Goal: Task Accomplishment & Management: Complete application form

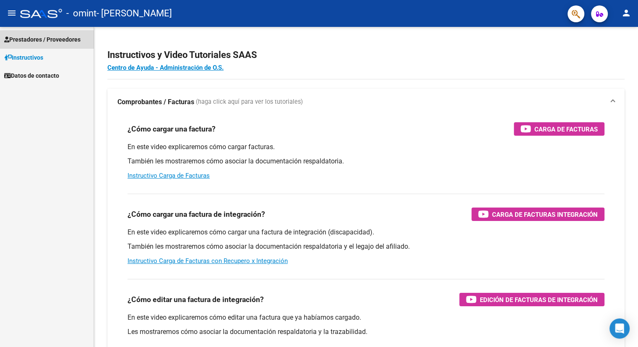
click at [57, 41] on span "Prestadores / Proveedores" at bounding box center [42, 39] width 76 height 9
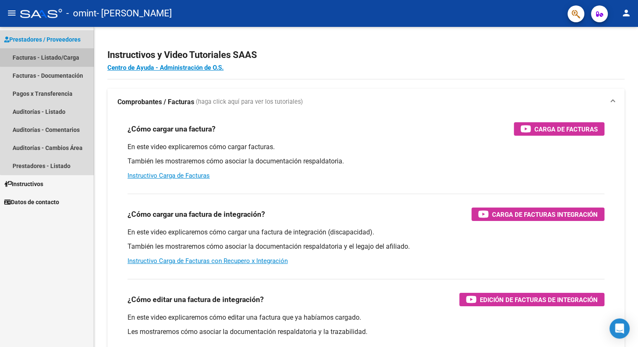
click at [57, 54] on link "Facturas - Listado/Carga" at bounding box center [47, 57] width 94 height 18
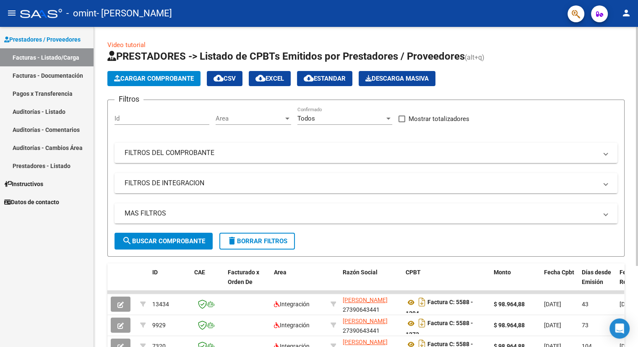
click at [175, 77] on span "Cargar Comprobante" at bounding box center [154, 79] width 80 height 8
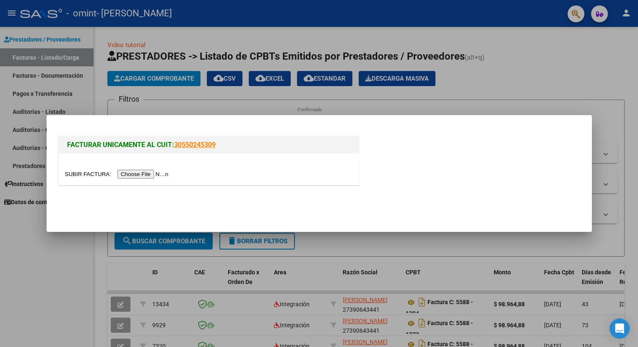
click at [154, 172] on input "file" at bounding box center [118, 174] width 106 height 9
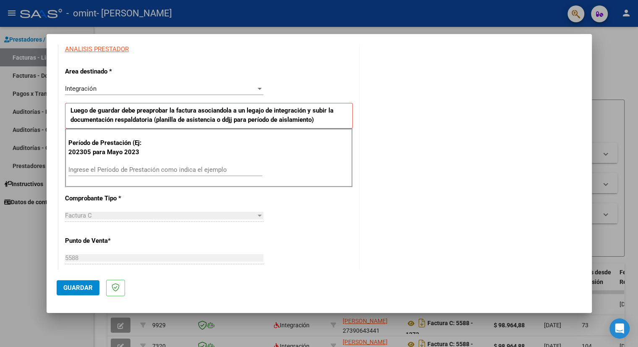
scroll to position [158, 0]
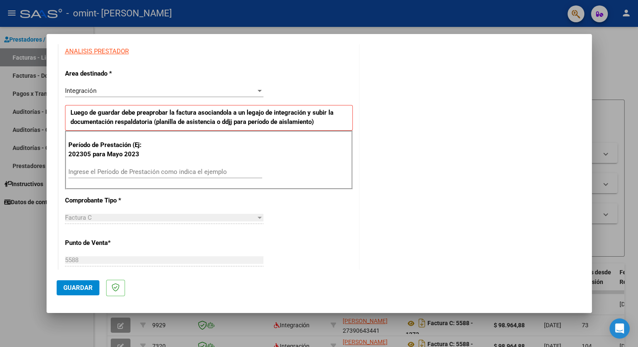
click at [156, 166] on div "Ingrese el Período de Prestación como indica el ejemplo" at bounding box center [165, 171] width 194 height 13
type input "202507"
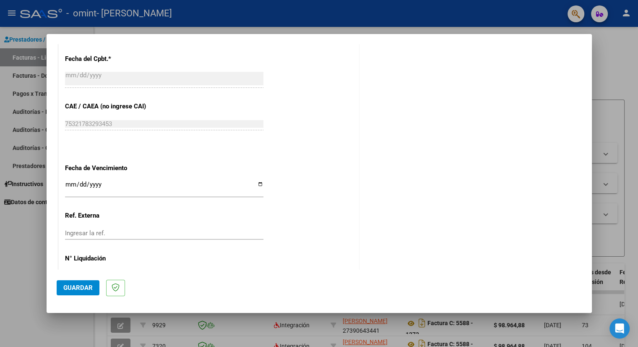
scroll to position [472, 0]
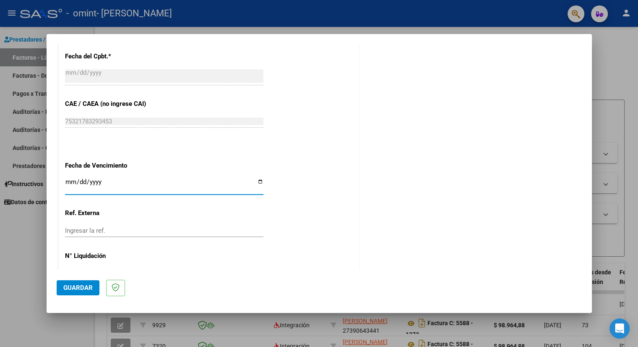
click at [259, 182] on input "Ingresar la fecha" at bounding box center [164, 184] width 198 height 13
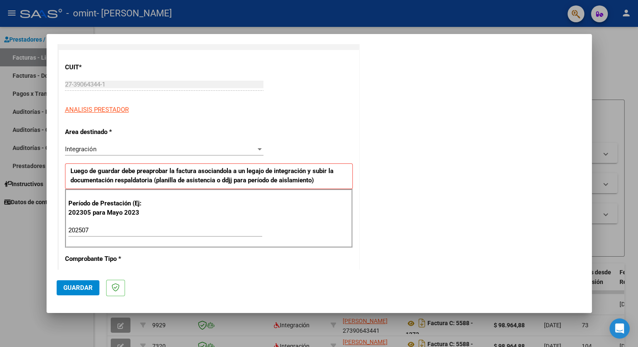
scroll to position [84, 0]
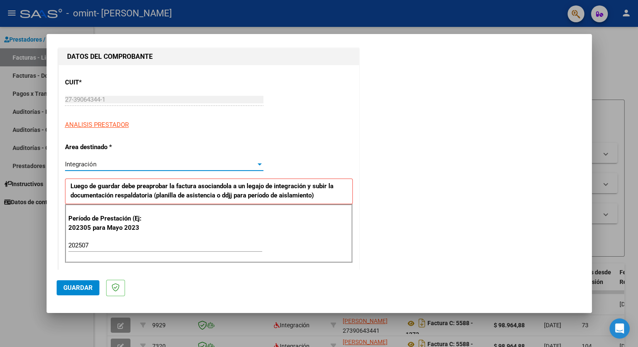
click at [151, 163] on div "Integración" at bounding box center [160, 164] width 191 height 8
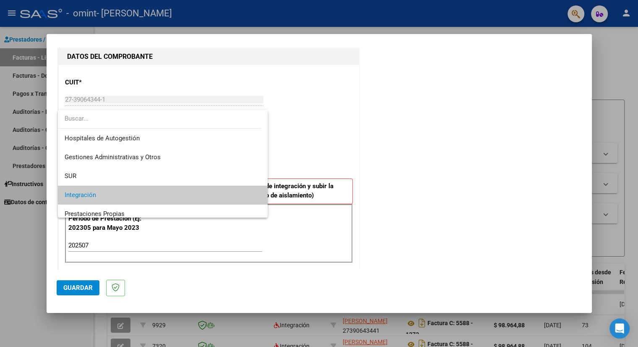
scroll to position [31, 0]
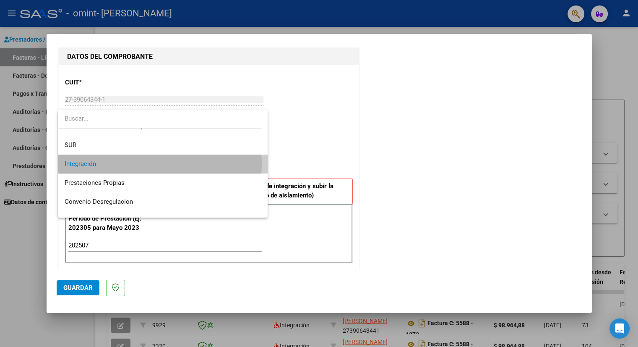
click at [151, 163] on span "Integración" at bounding box center [163, 163] width 196 height 19
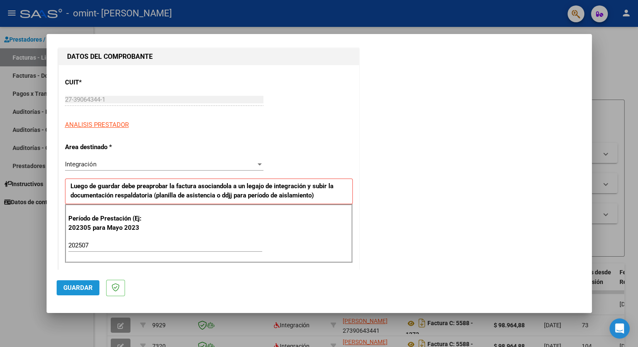
click at [85, 289] on span "Guardar" at bounding box center [77, 288] width 29 height 8
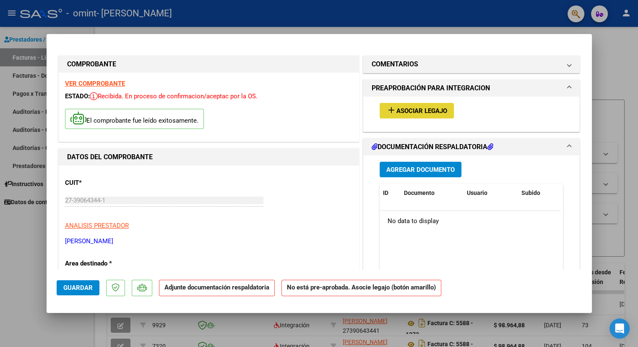
click at [440, 114] on span "Asociar Legajo" at bounding box center [421, 111] width 51 height 8
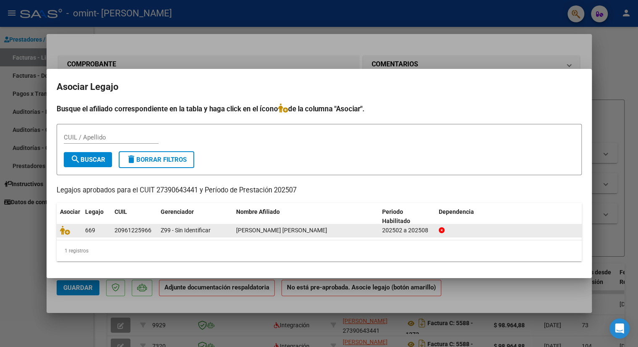
click at [234, 229] on datatable-body-cell "[PERSON_NAME] [PERSON_NAME]" at bounding box center [306, 230] width 146 height 13
click at [67, 231] on icon at bounding box center [65, 229] width 10 height 9
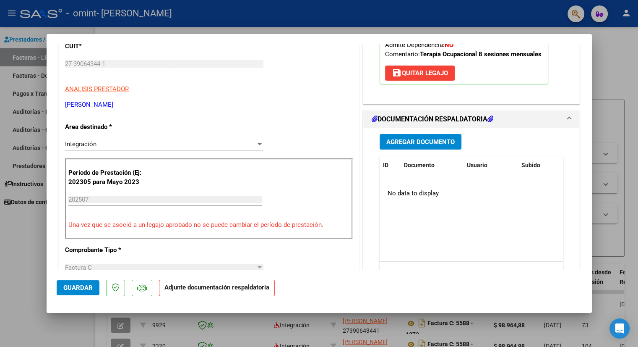
scroll to position [145, 0]
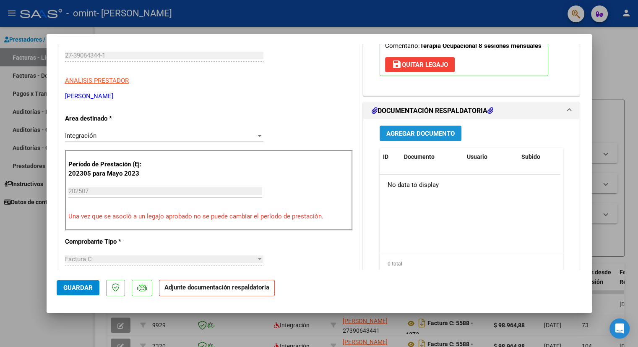
click at [443, 133] on span "Agregar Documento" at bounding box center [420, 134] width 68 height 8
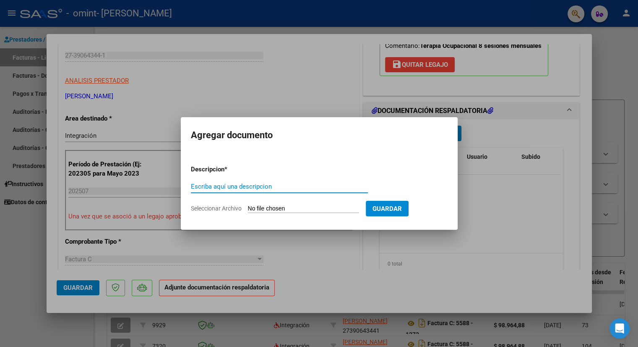
click at [263, 188] on input "Escriba aquí una descripcion" at bounding box center [279, 187] width 177 height 8
click at [260, 183] on input "Escriba aquí una descripcion" at bounding box center [279, 187] width 177 height 8
click at [282, 206] on input "Seleccionar Archivo" at bounding box center [303, 209] width 111 height 8
type input "C:\fakepath\Asistencia 7 [PERSON_NAME].pdf"
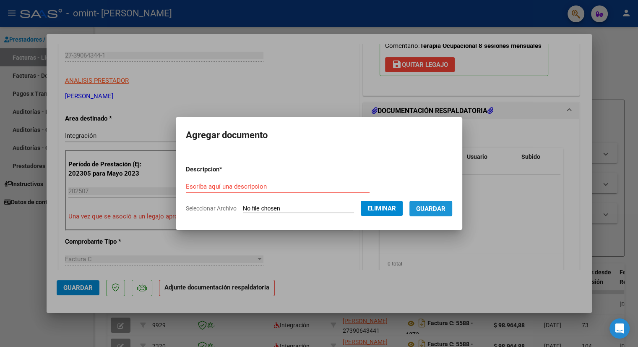
click at [444, 212] on span "Guardar" at bounding box center [430, 209] width 29 height 8
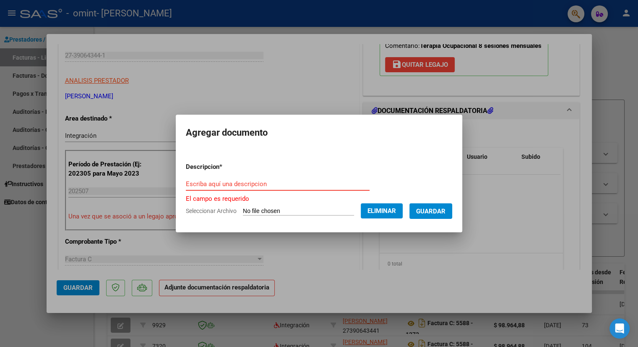
click at [298, 186] on input "Escriba aquí una descripcion" at bounding box center [278, 184] width 184 height 8
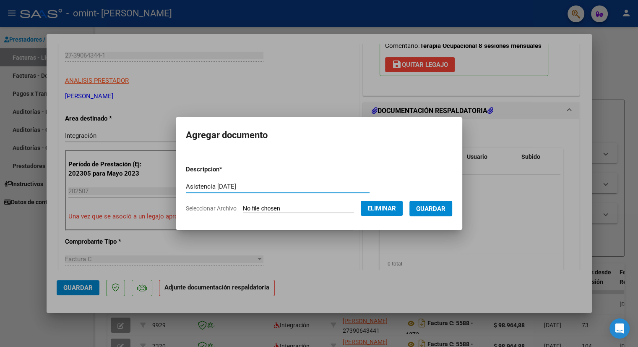
type input "Asistencia [DATE]"
click at [440, 211] on span "Guardar" at bounding box center [430, 209] width 29 height 8
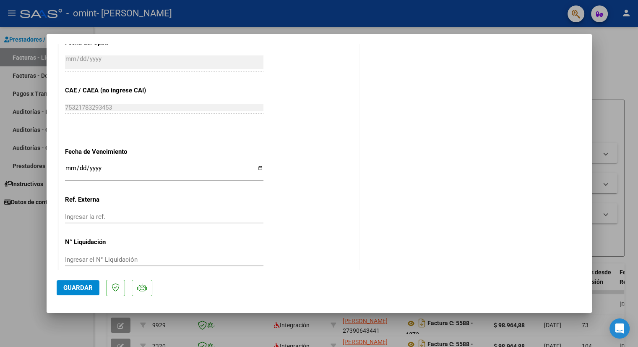
scroll to position [525, 0]
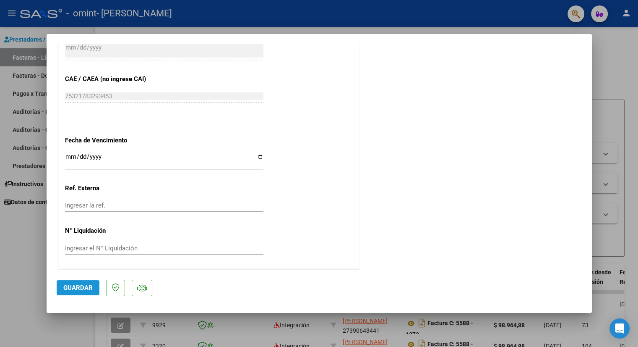
click at [75, 289] on span "Guardar" at bounding box center [77, 288] width 29 height 8
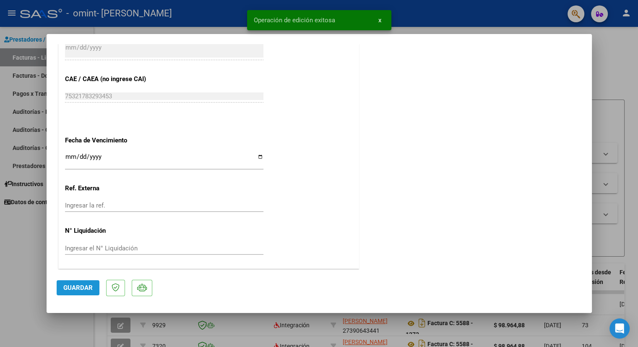
click at [86, 287] on span "Guardar" at bounding box center [77, 288] width 29 height 8
click at [602, 109] on div at bounding box center [319, 173] width 638 height 347
type input "$ 0,00"
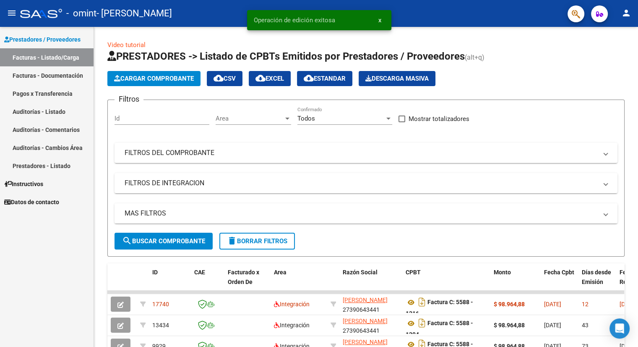
scroll to position [0, 0]
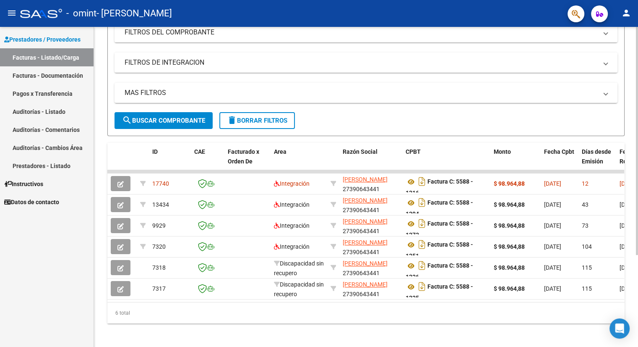
click at [631, 259] on div "Video tutorial PRESTADORES -> Listado de CPBTs Emitidos por Prestadores / Prove…" at bounding box center [367, 127] width 546 height 443
